Goal: Information Seeking & Learning: Learn about a topic

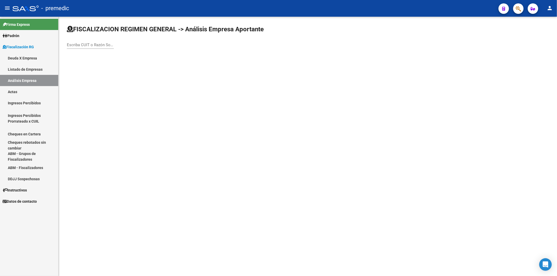
click at [37, 56] on link "Deuda X Empresa" at bounding box center [29, 57] width 58 height 11
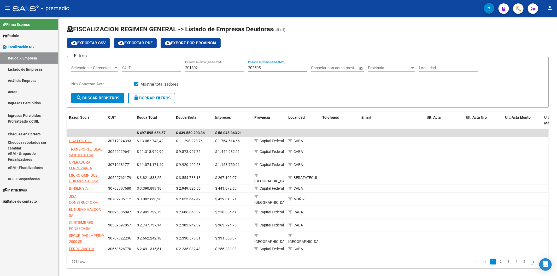
click at [262, 70] on input "202505" at bounding box center [277, 68] width 59 height 5
type input "202506"
click at [103, 95] on button "search Buscar Registros" at bounding box center [97, 98] width 53 height 10
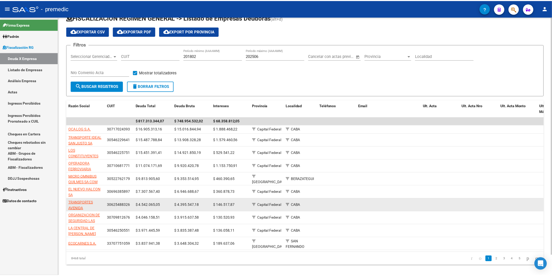
scroll to position [22, 0]
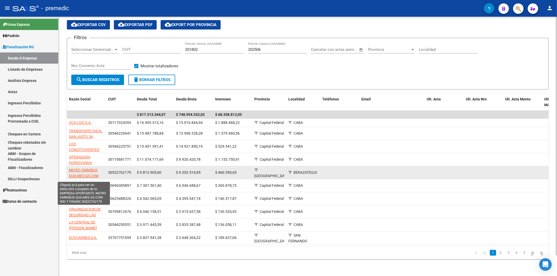
click at [94, 136] on span "MICRO OMNIBUS QUILMES SA COM IND Y FINANC" at bounding box center [84, 176] width 30 height 16
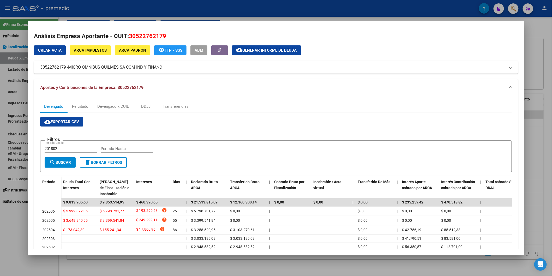
scroll to position [42, 0]
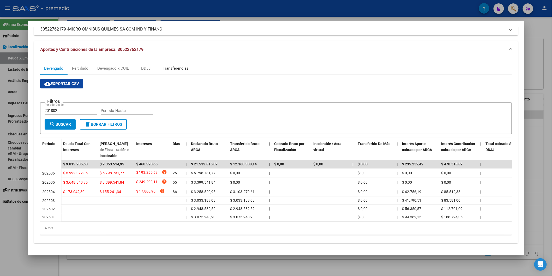
click at [166, 66] on div "Transferencias" at bounding box center [176, 69] width 26 height 6
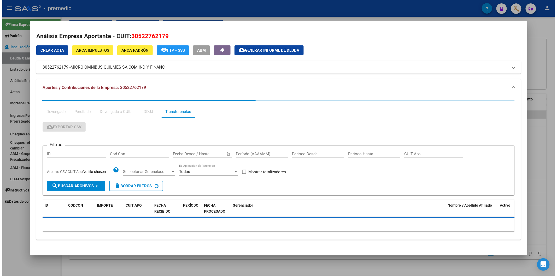
scroll to position [0, 0]
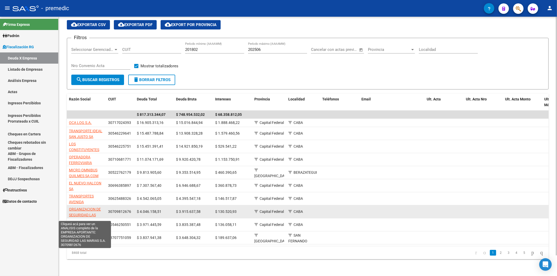
click at [98, 136] on span "ORGANIZACION DE SEGURIDAD LAS MARIAS S.A." at bounding box center [85, 215] width 32 height 16
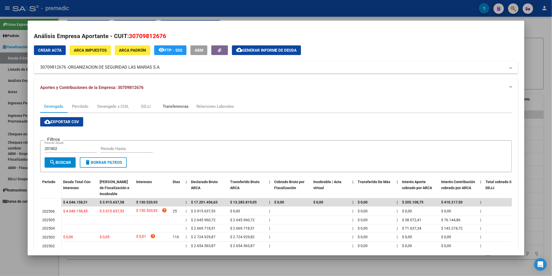
click at [178, 106] on div "Transferencias" at bounding box center [176, 107] width 26 height 6
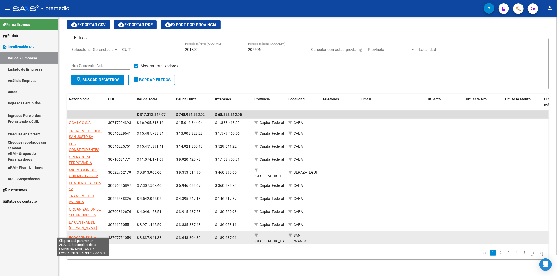
click at [90, 136] on span "ECOCARNES S.A." at bounding box center [83, 238] width 28 height 4
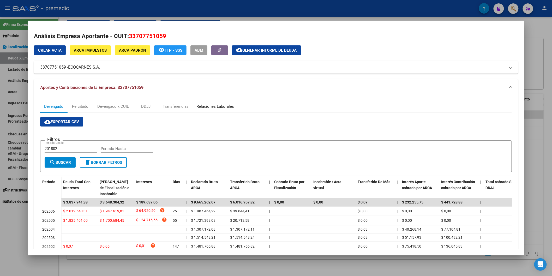
click at [202, 106] on div "Relaciones Laborales" at bounding box center [216, 107] width 38 height 6
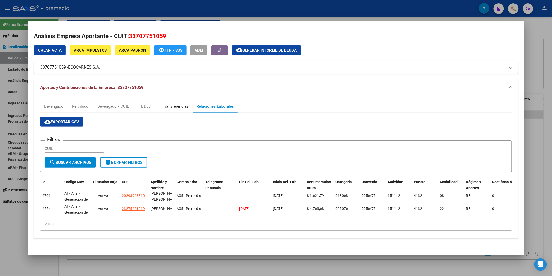
click at [180, 110] on div "Transferencias" at bounding box center [176, 106] width 34 height 13
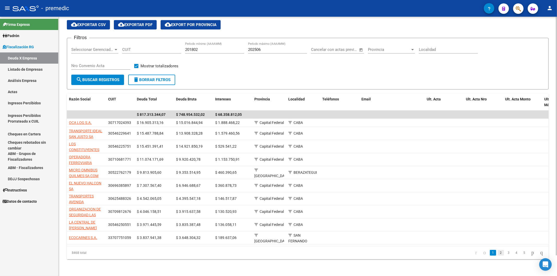
click at [391, 136] on link "2" at bounding box center [501, 253] width 6 height 6
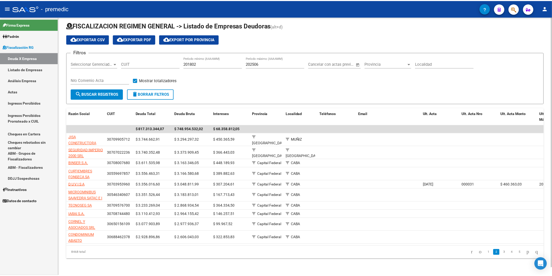
scroll to position [8, 0]
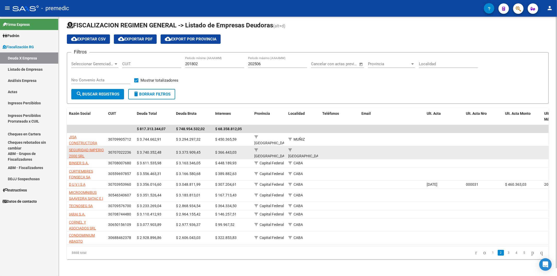
click at [78, 136] on app-link-go-to "SEGURIDAD IMPERIO 2000 SRL" at bounding box center [86, 153] width 35 height 12
click at [80, 136] on span "SEGURIDAD IMPERIO 2000 SRL" at bounding box center [86, 153] width 35 height 10
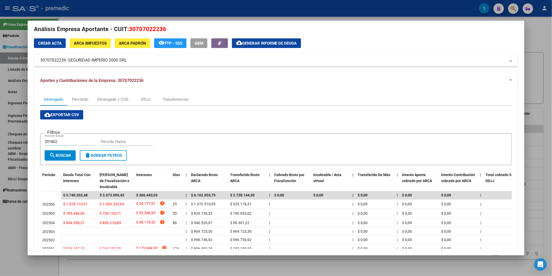
scroll to position [29, 0]
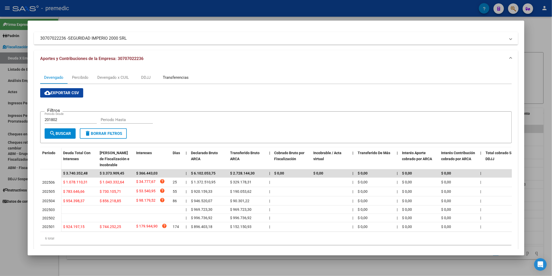
click at [163, 80] on div "Transferencias" at bounding box center [176, 78] width 26 height 6
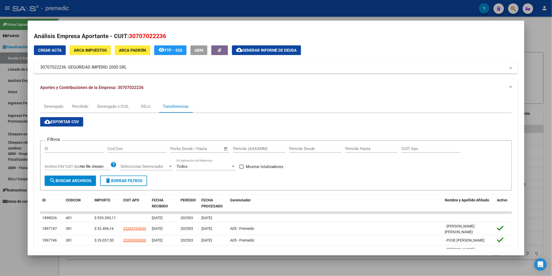
scroll to position [58, 0]
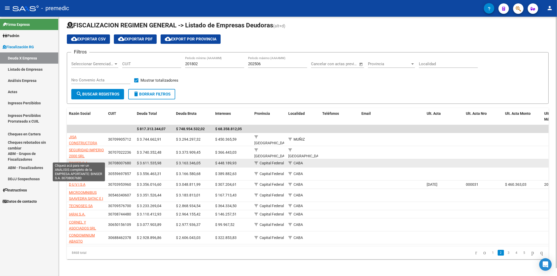
click at [87, 136] on span "BINSER S.A." at bounding box center [79, 163] width 20 height 4
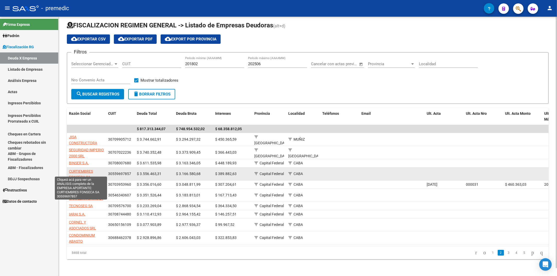
click at [89, 136] on span "CURTIEMBRES FONSECA SA" at bounding box center [81, 174] width 24 height 10
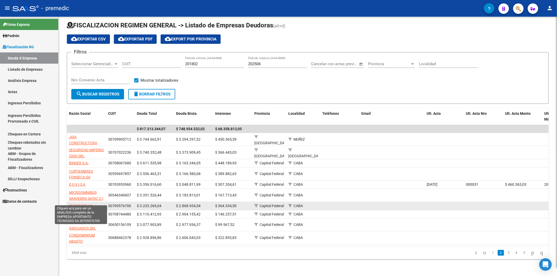
click at [85, 136] on span "TECNOSEG SA" at bounding box center [81, 206] width 24 height 4
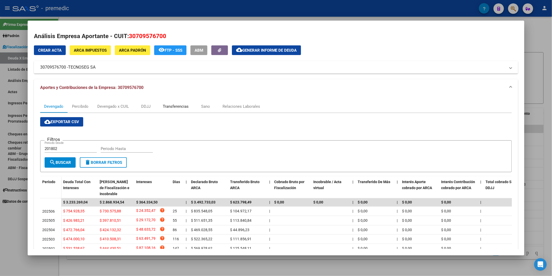
click at [177, 107] on div "Transferencias" at bounding box center [176, 107] width 26 height 6
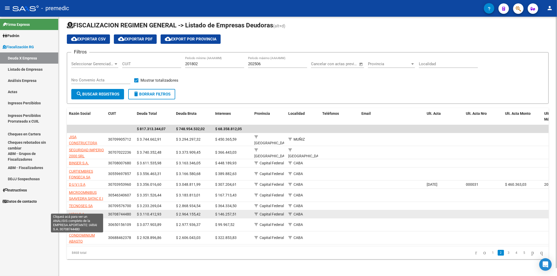
click at [79, 136] on span "IARAI S.A." at bounding box center [77, 214] width 16 height 4
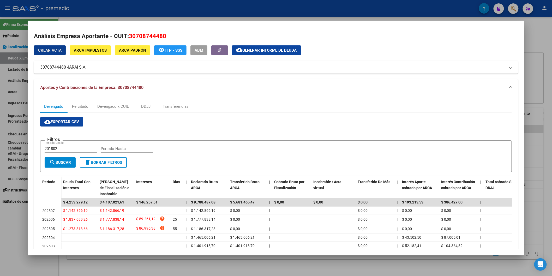
scroll to position [49, 0]
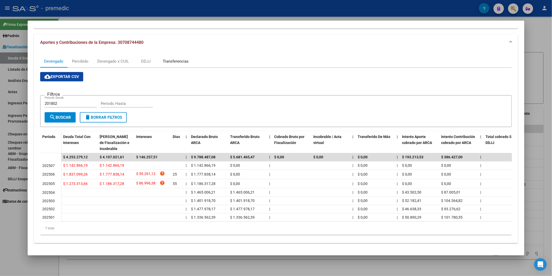
click at [170, 58] on div "Transferencias" at bounding box center [176, 61] width 26 height 6
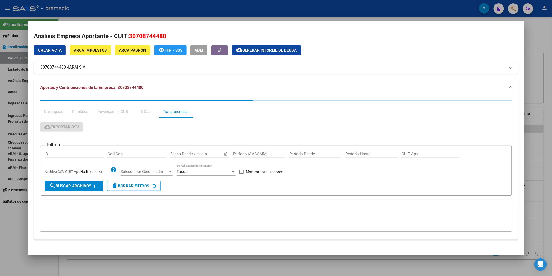
scroll to position [0, 0]
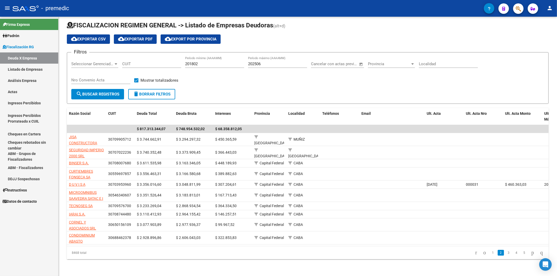
click at [391, 136] on link "3" at bounding box center [508, 253] width 6 height 6
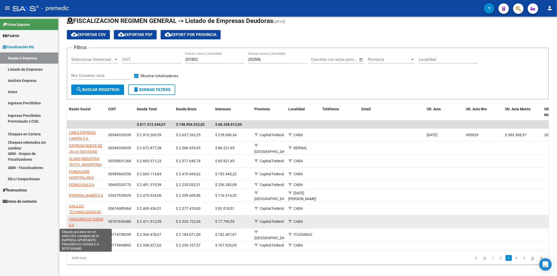
click at [93, 136] on span "FRIGORIFICO VISOM S A" at bounding box center [86, 222] width 34 height 10
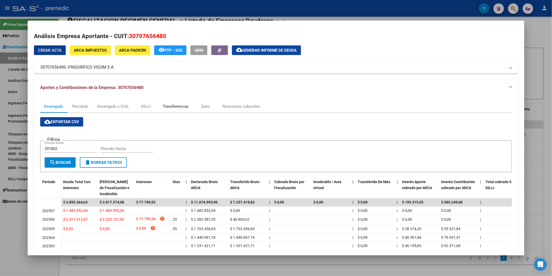
click at [169, 105] on div "Transferencias" at bounding box center [176, 107] width 26 height 6
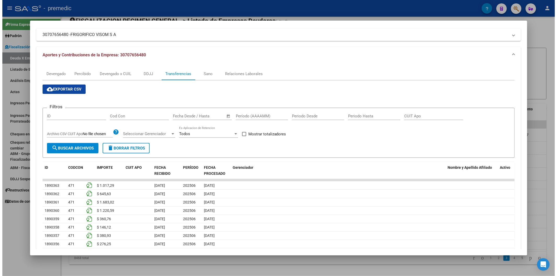
scroll to position [79, 0]
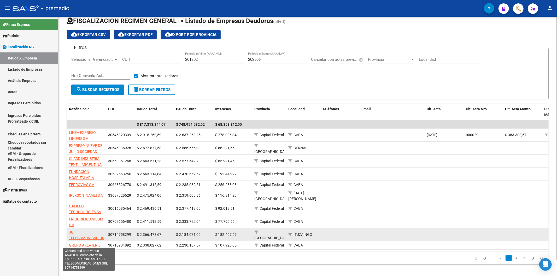
click at [99, 136] on span "JG TELECOMUNICACIONES SRL" at bounding box center [89, 238] width 40 height 16
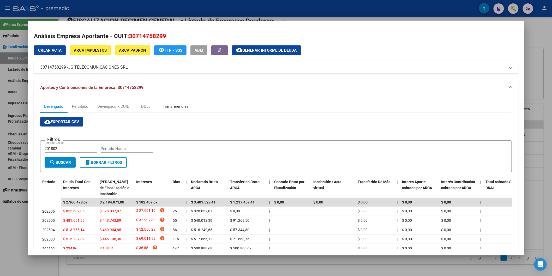
click at [179, 104] on div "Transferencias" at bounding box center [176, 107] width 26 height 6
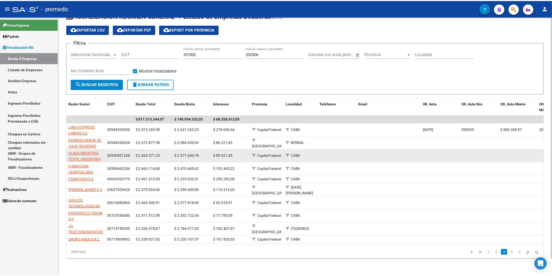
scroll to position [17, 0]
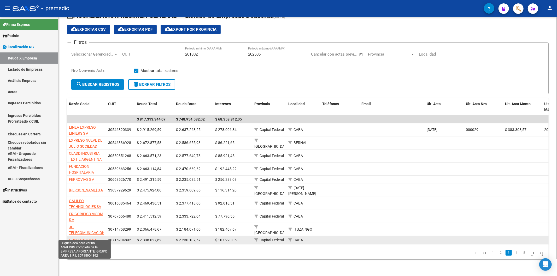
click at [74, 136] on span "GRUPO AREA S.R.L" at bounding box center [85, 240] width 32 height 4
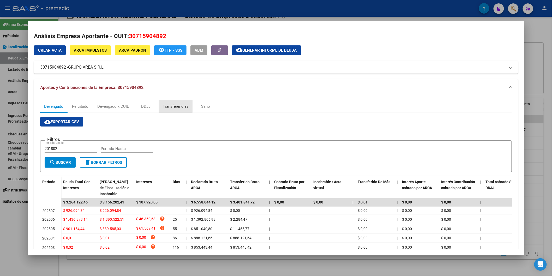
click at [169, 100] on div "Transferencias" at bounding box center [176, 106] width 34 height 13
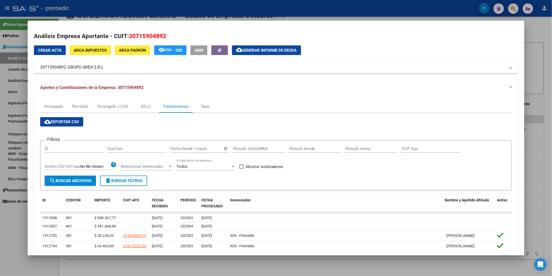
scroll to position [98, 0]
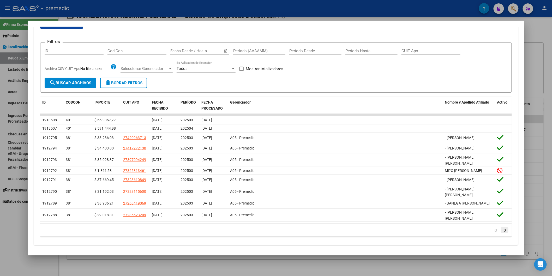
click at [391, 136] on icon "go to next page" at bounding box center [505, 230] width 4 height 6
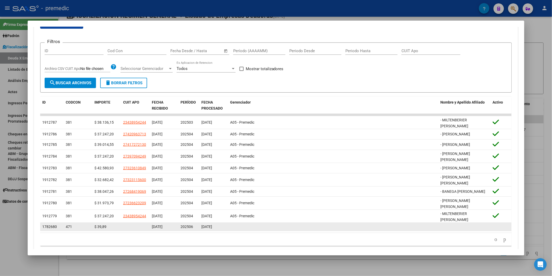
click at [391, 136] on datatable-body-cell at bounding box center [501, 227] width 21 height 8
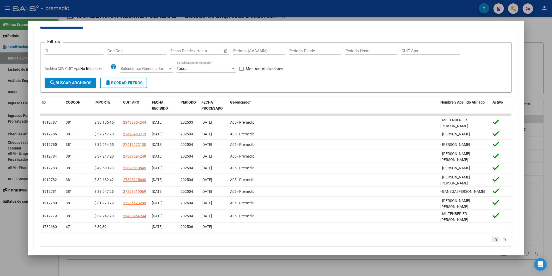
click at [391, 136] on icon "go to previous page" at bounding box center [496, 239] width 4 height 6
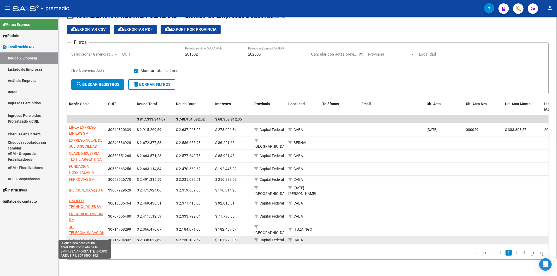
click at [84, 136] on span "GRUPO AREA S.R.L" at bounding box center [85, 240] width 32 height 4
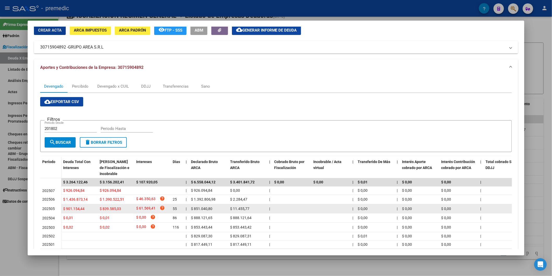
scroll to position [51, 0]
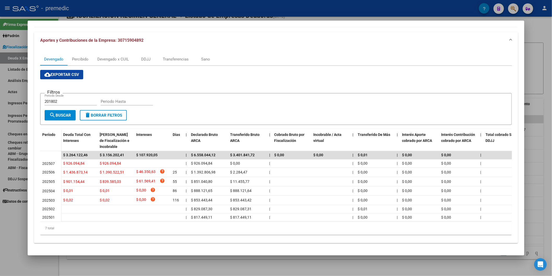
click at [236, 76] on div "cloud_download Exportar CSV Filtros 201802 Periodo Desde Periodo Hasta search B…" at bounding box center [276, 152] width 472 height 165
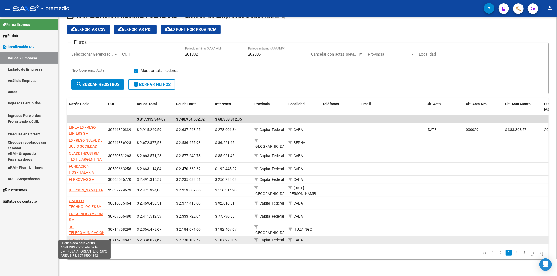
click at [89, 136] on span "GRUPO AREA S.R.L" at bounding box center [85, 240] width 32 height 4
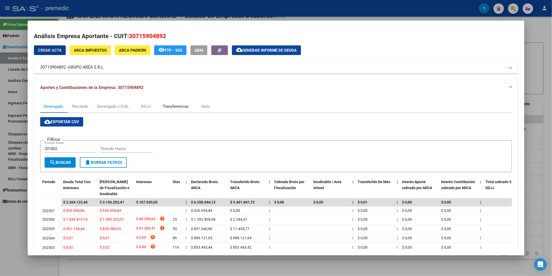
click at [175, 107] on div "Transferencias" at bounding box center [176, 107] width 26 height 6
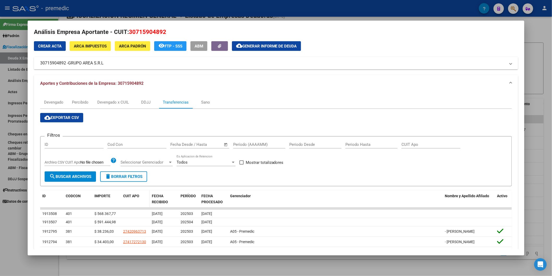
scroll to position [0, 0]
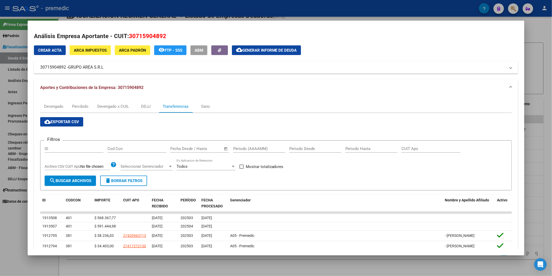
drag, startPoint x: 165, startPoint y: 35, endPoint x: 126, endPoint y: 35, distance: 38.9
click at [126, 35] on h2 "Análisis Empresa Aportante - CUIT: 30715904892" at bounding box center [276, 36] width 485 height 9
copy span "30715904892"
click at [121, 106] on div "Devengado x CUIL" at bounding box center [113, 107] width 32 height 6
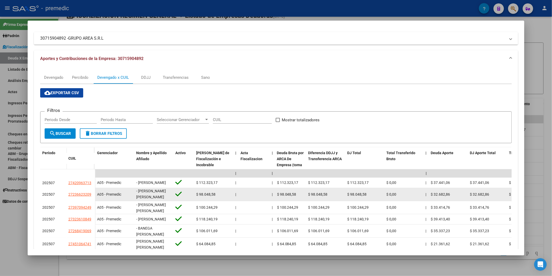
scroll to position [0, 0]
drag, startPoint x: 136, startPoint y: 192, endPoint x: 153, endPoint y: 201, distance: 18.3
click at [153, 136] on div "- [PERSON_NAME] [PERSON_NAME]" at bounding box center [153, 194] width 35 height 11
copy span "[PERSON_NAME] [PERSON_NAME]"
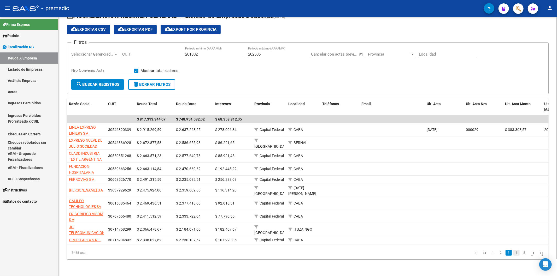
click at [391, 136] on link "4" at bounding box center [516, 253] width 6 height 6
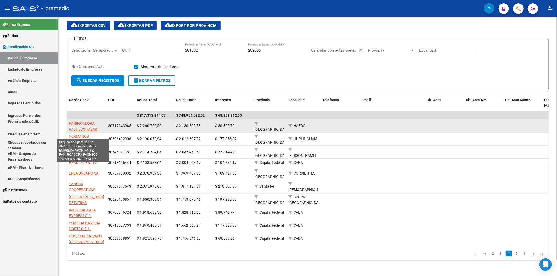
click at [74, 130] on span "PANIFICADORA PACHECO TALAR S.A." at bounding box center [83, 129] width 28 height 16
type textarea "30712543945"
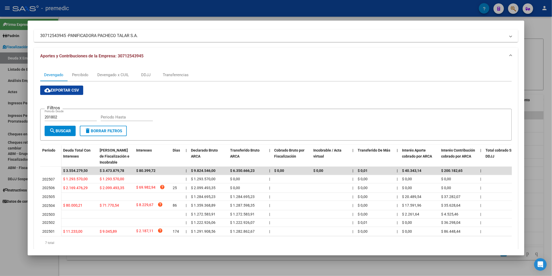
scroll to position [21, 0]
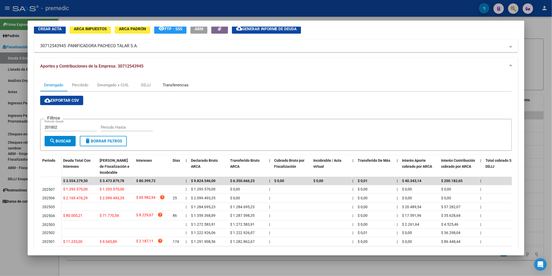
click at [180, 86] on div "Transferencias" at bounding box center [176, 85] width 26 height 6
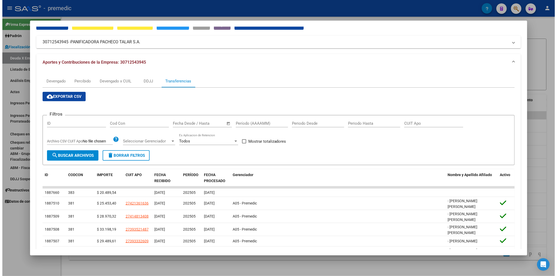
scroll to position [87, 0]
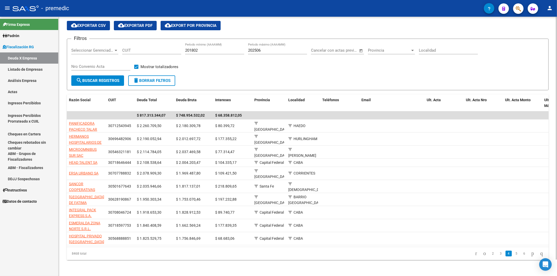
click at [294, 80] on form "Filtros Seleccionar Gerenciador Seleccionar Gerenciador CUIT 201802 Período mín…" at bounding box center [308, 65] width 482 height 52
